Goal: Navigation & Orientation: Find specific page/section

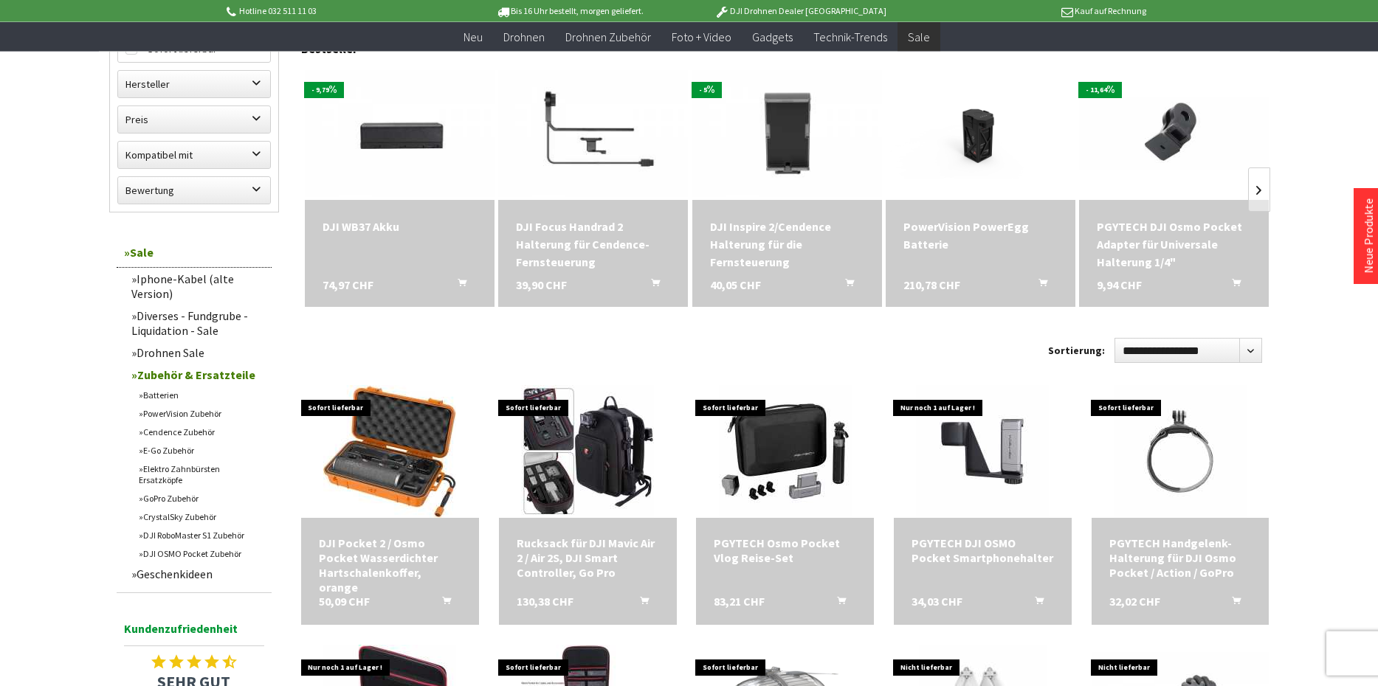
scroll to position [407, 0]
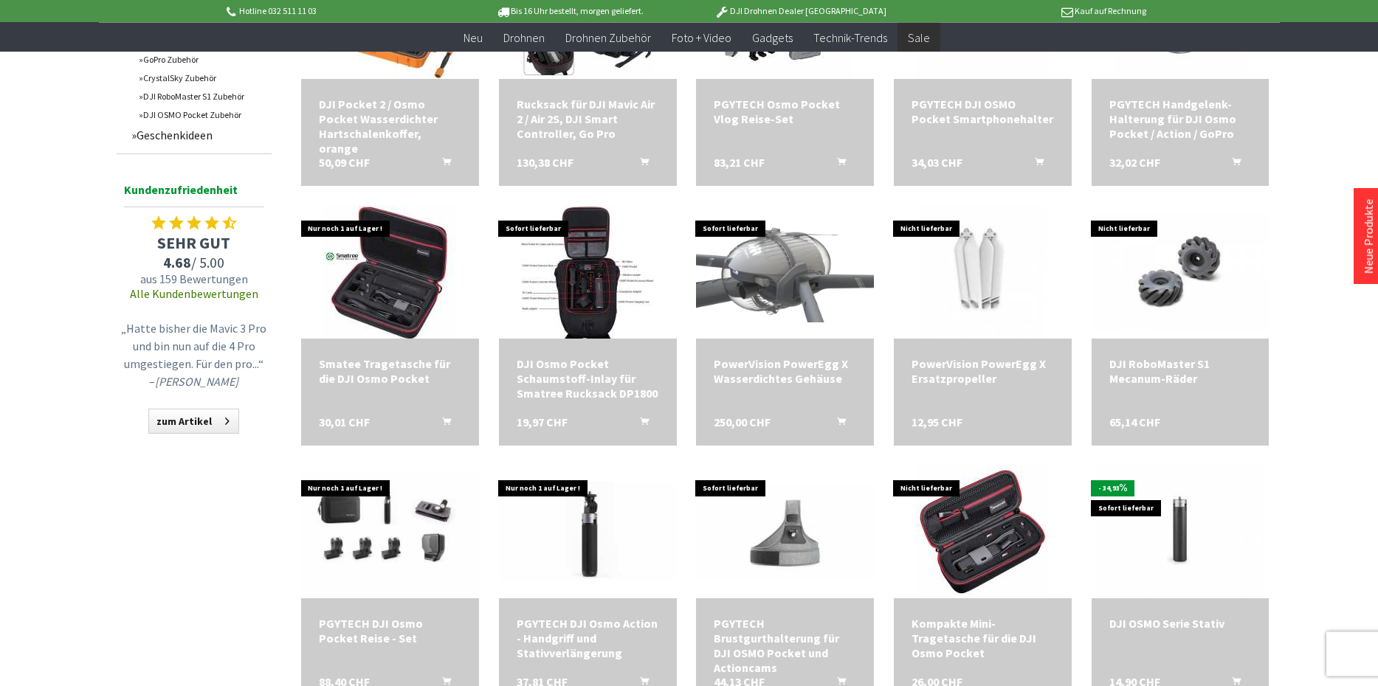
scroll to position [917, 0]
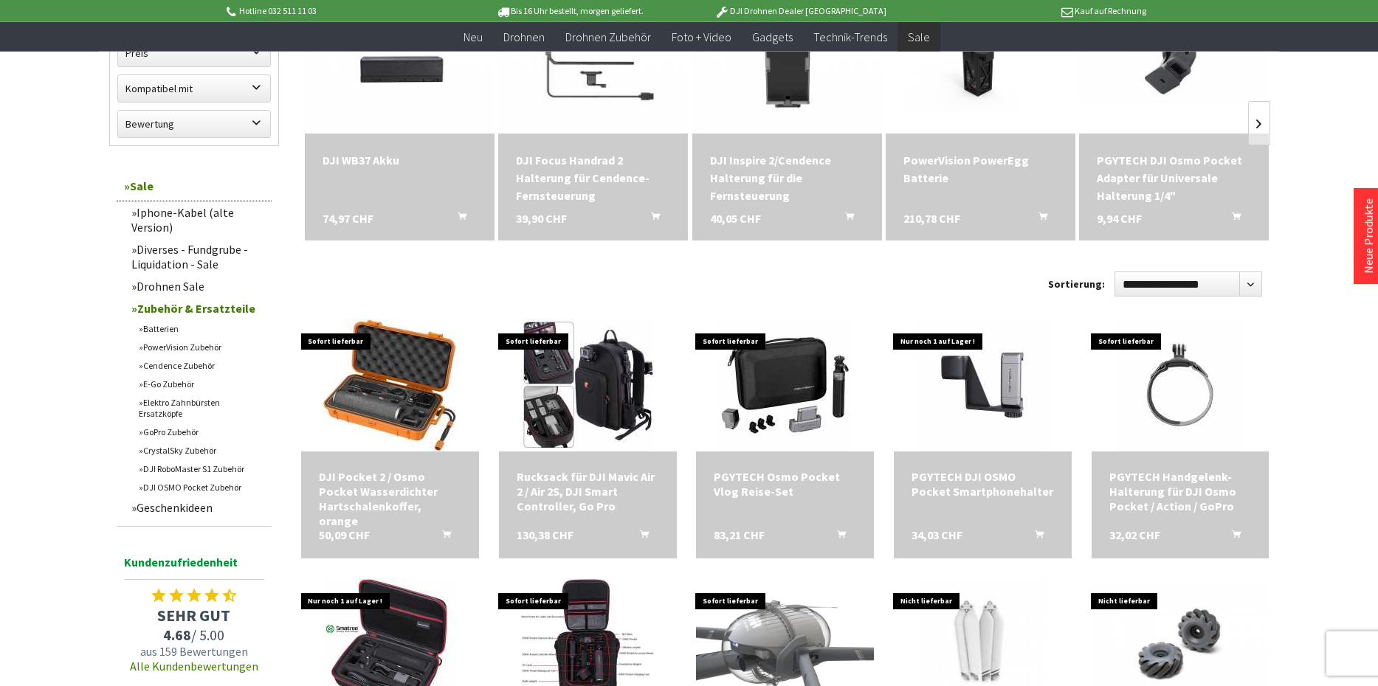
scroll to position [611, 0]
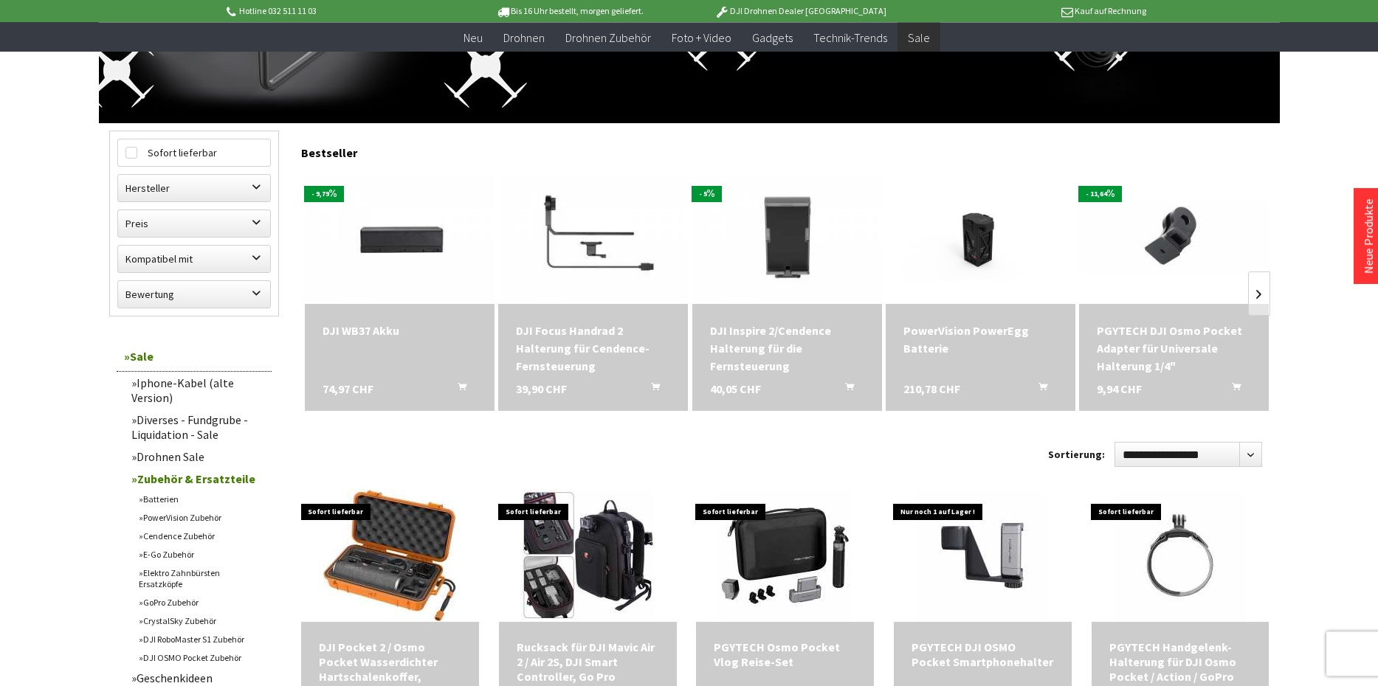
scroll to position [306, 0]
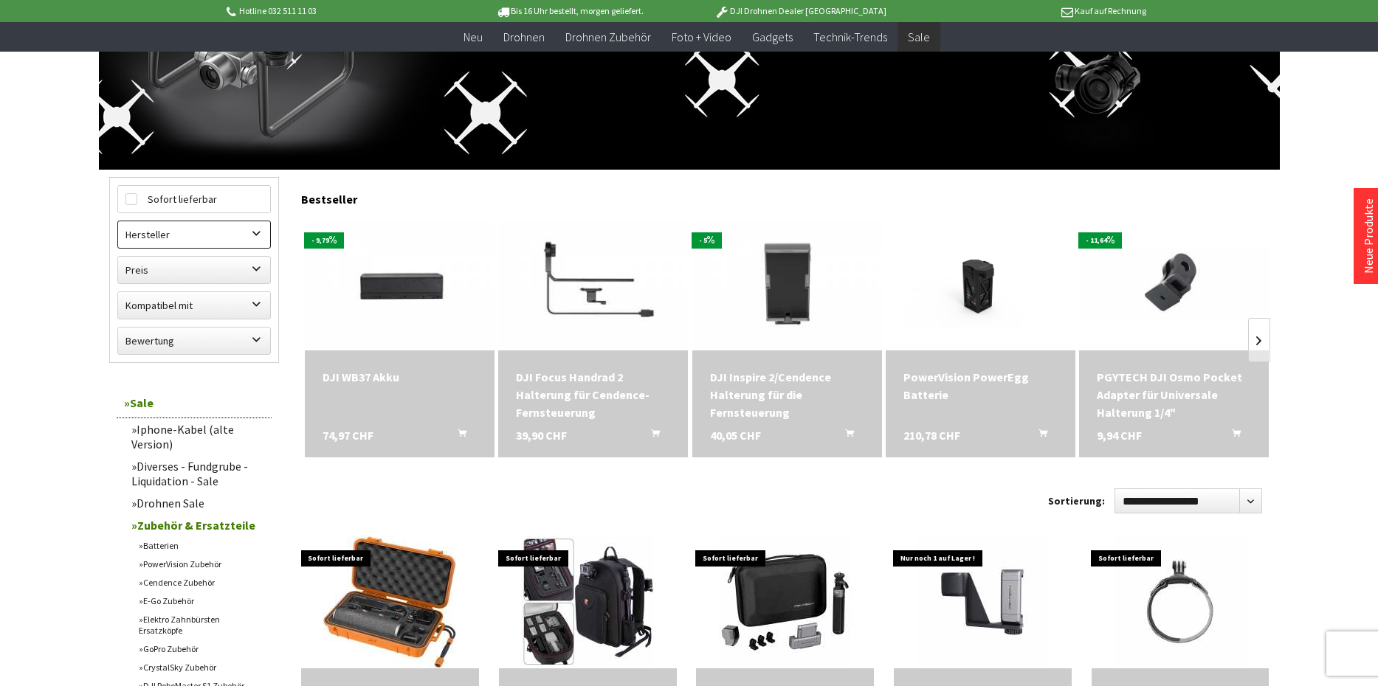
click at [249, 229] on label "Hersteller" at bounding box center [194, 234] width 152 height 27
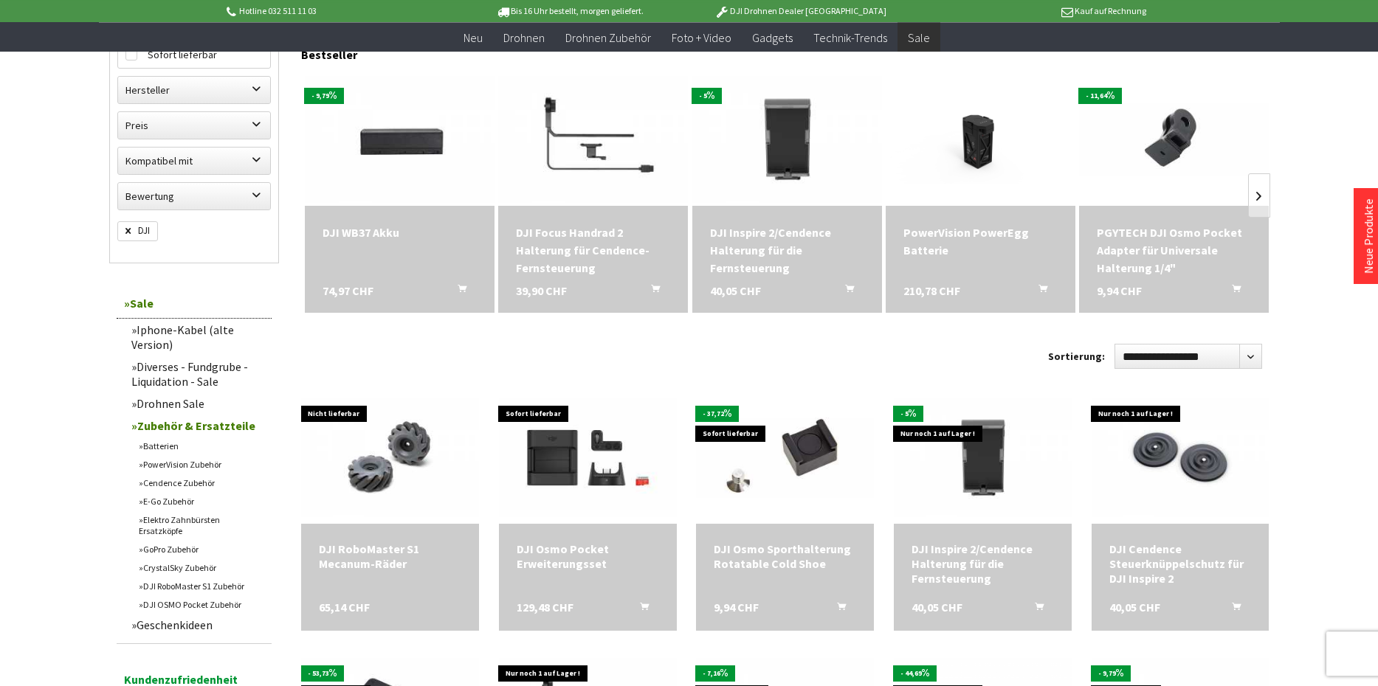
scroll to position [509, 0]
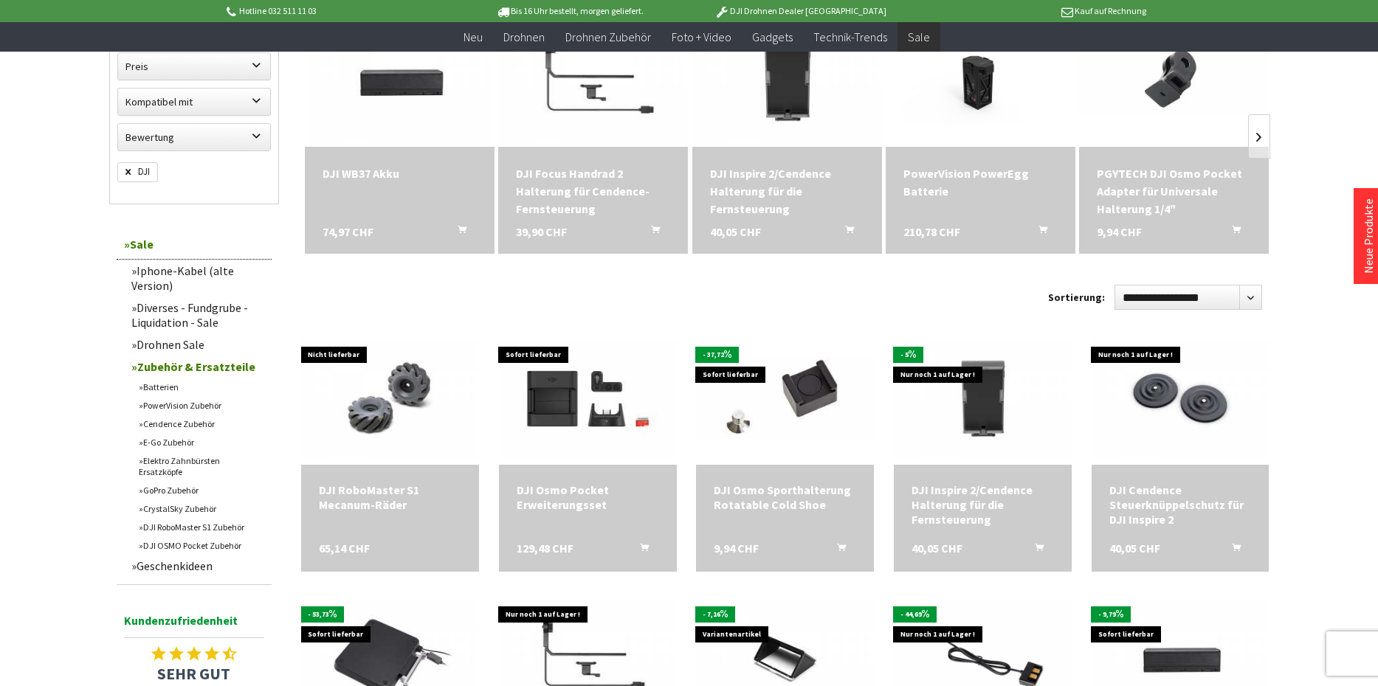
click at [156, 395] on link "Batterien" at bounding box center [201, 387] width 140 height 18
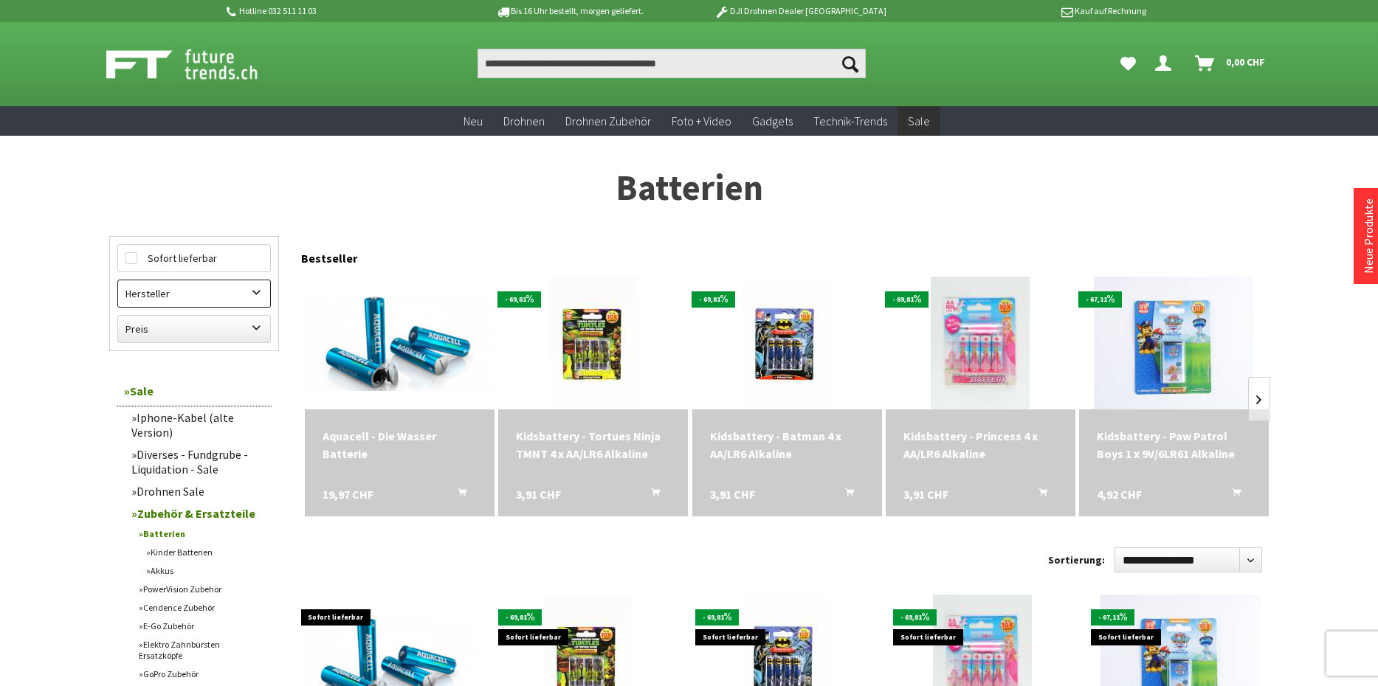
click at [185, 305] on label "Hersteller" at bounding box center [194, 293] width 152 height 27
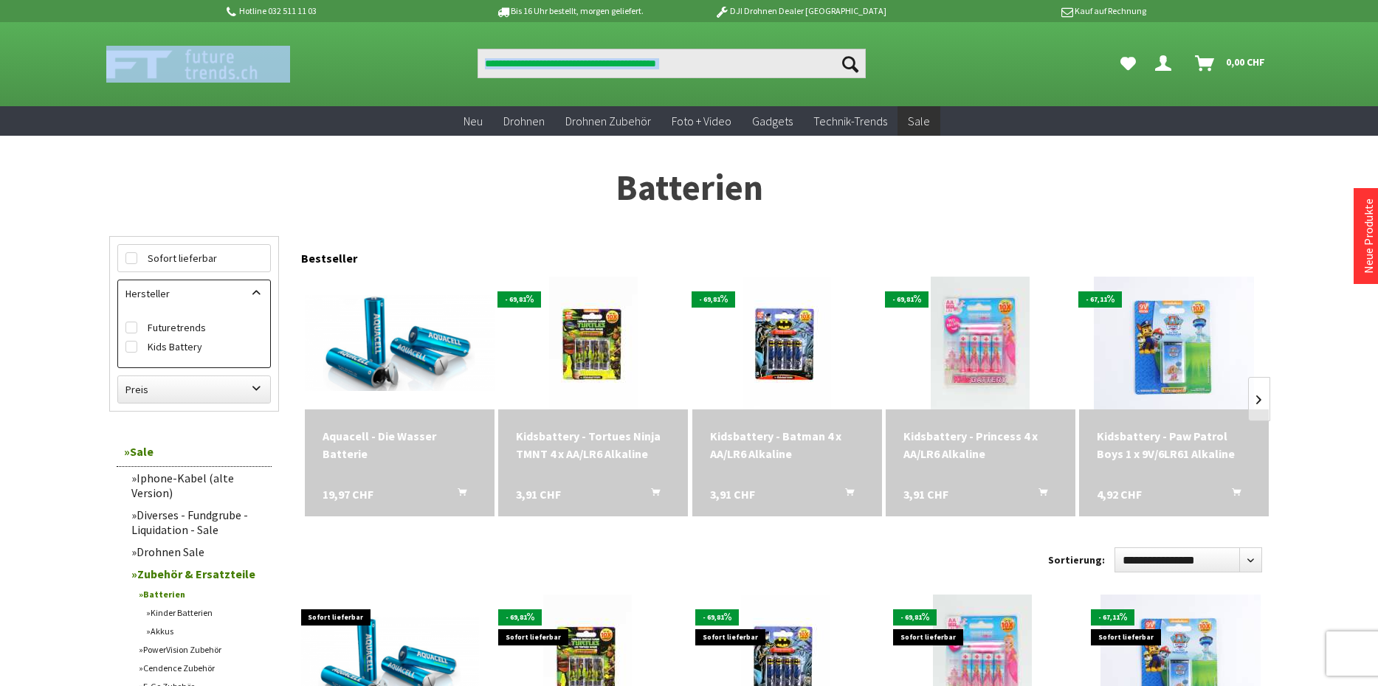
drag, startPoint x: 27, startPoint y: 224, endPoint x: 24, endPoint y: 57, distance: 167.6
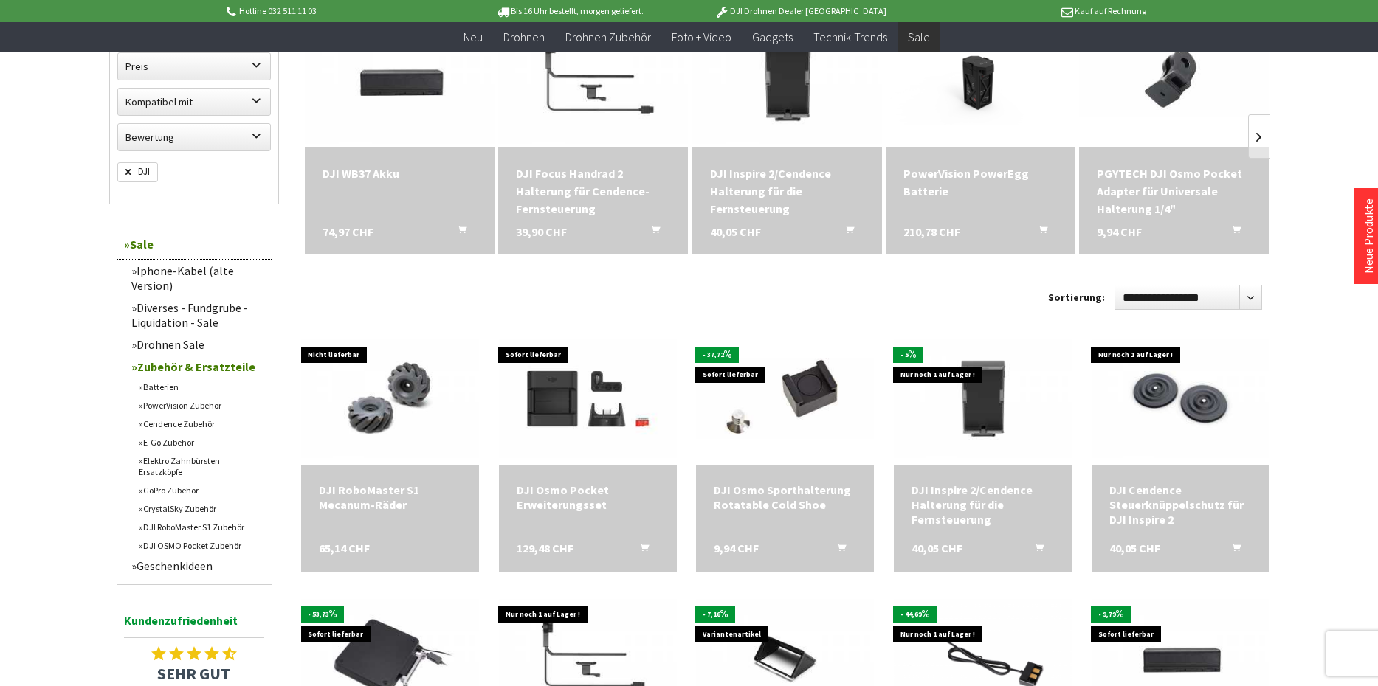
scroll to position [204, 0]
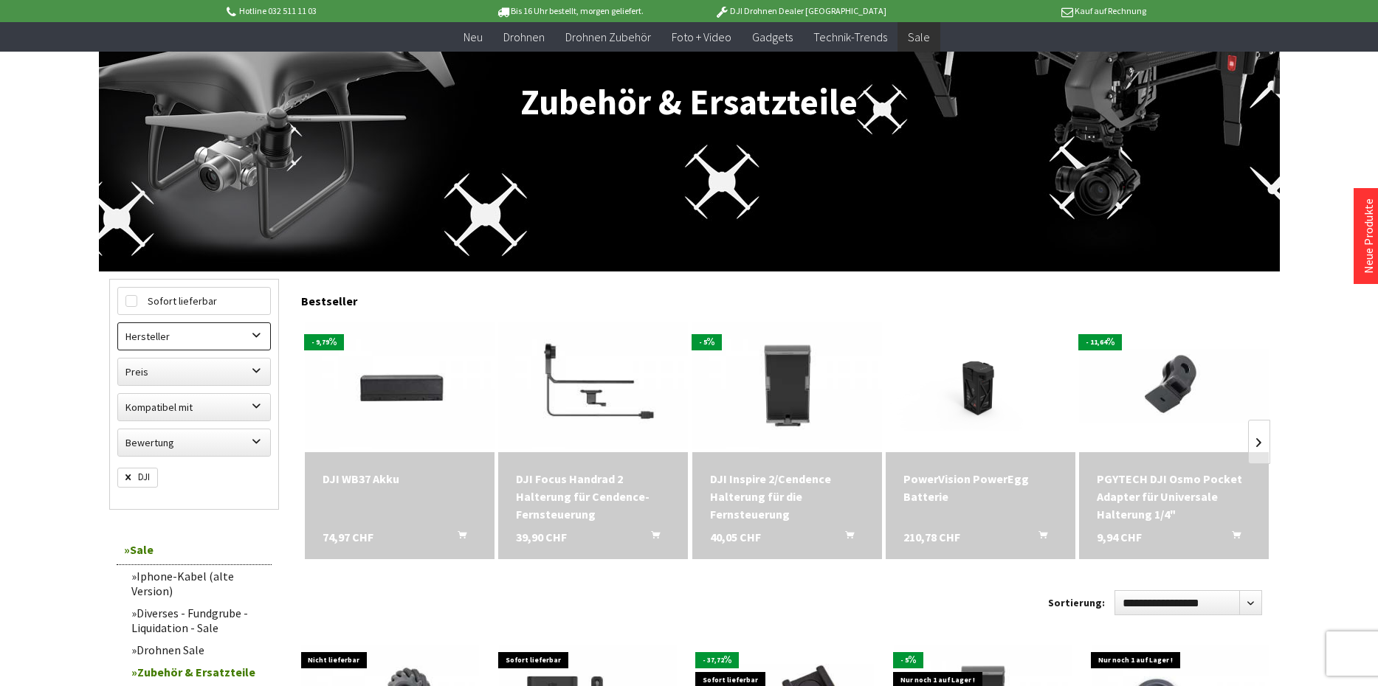
click at [210, 340] on label "Hersteller" at bounding box center [194, 336] width 152 height 27
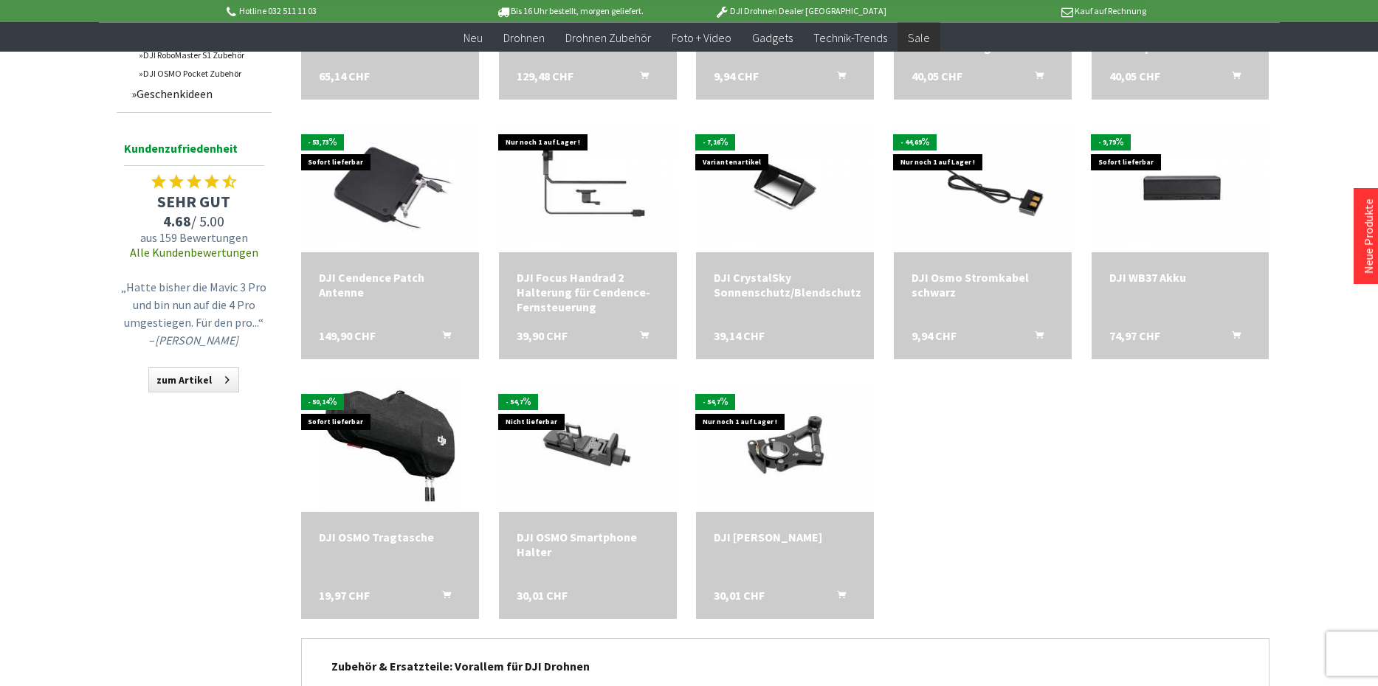
scroll to position [1120, 0]
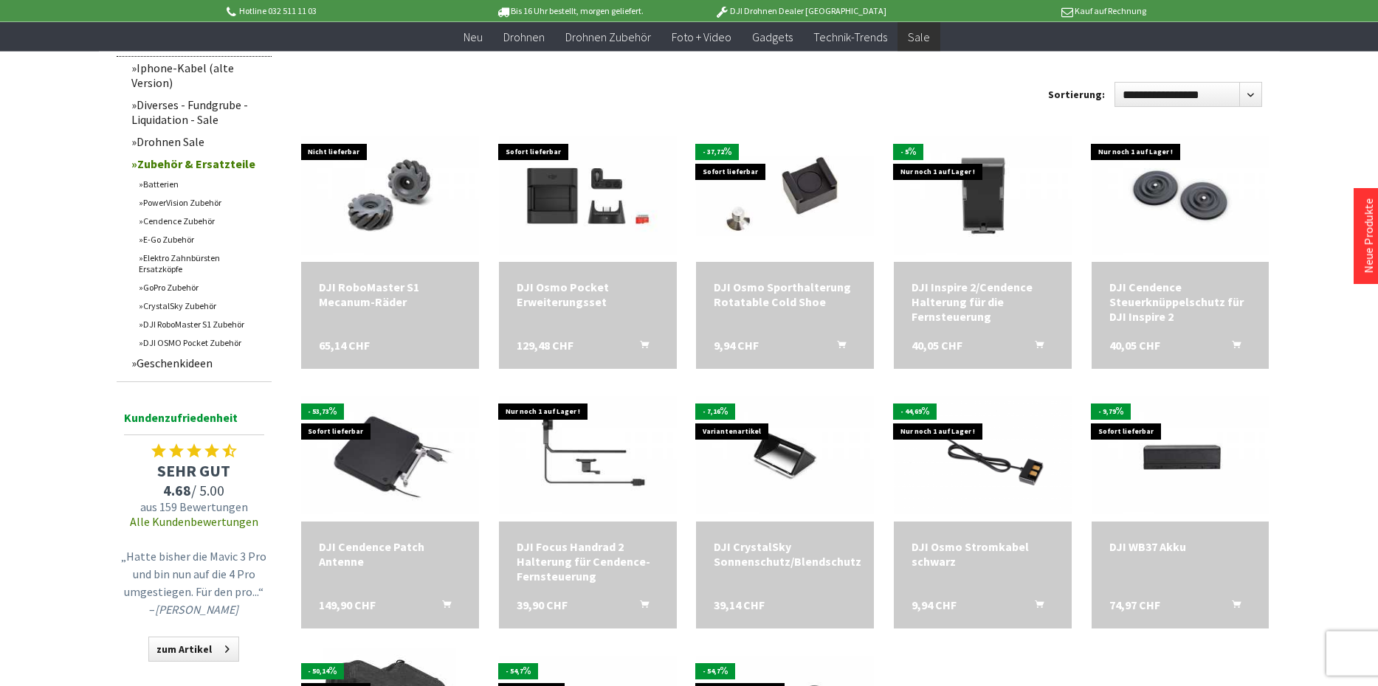
scroll to position [509, 0]
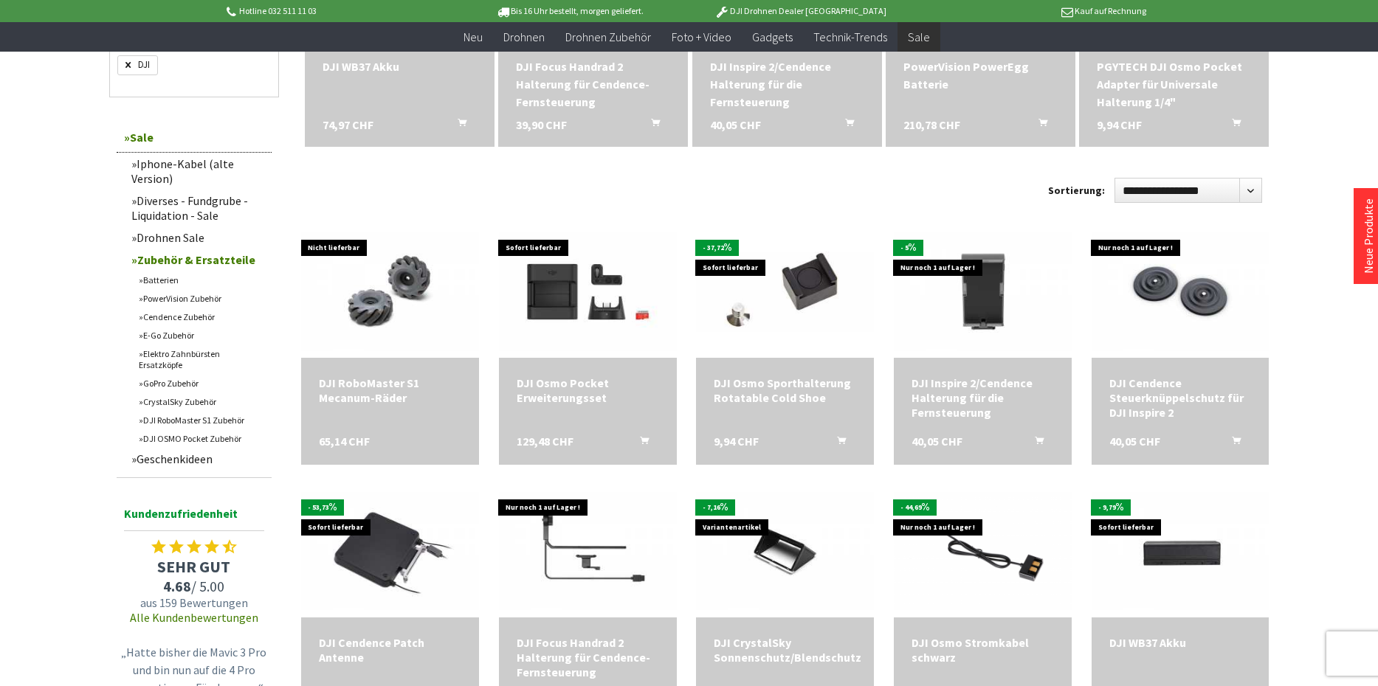
scroll to position [673, 0]
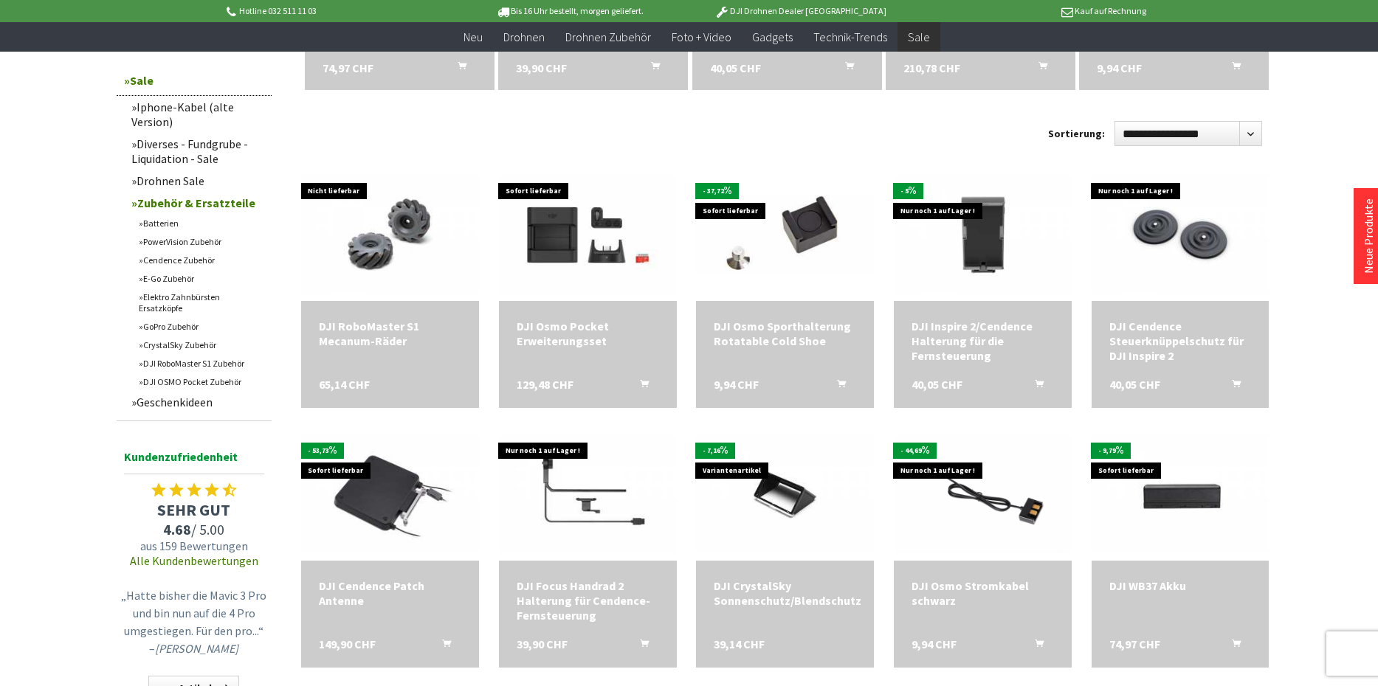
scroll to position [506, 0]
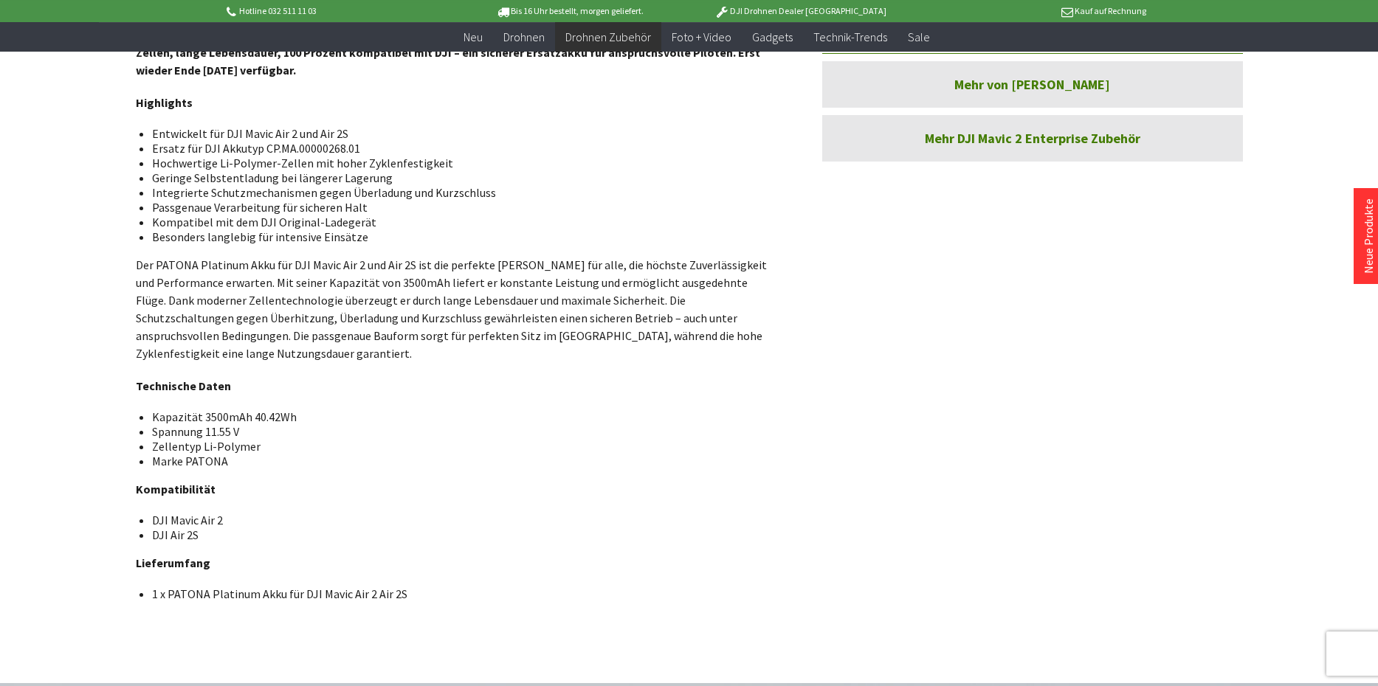
scroll to position [611, 0]
